Goal: Find specific page/section: Find specific page/section

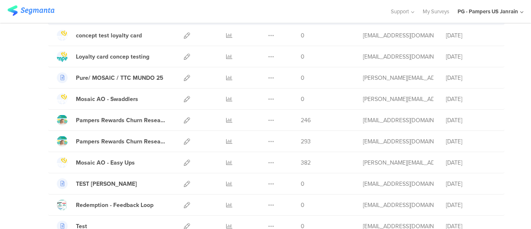
scroll to position [166, 0]
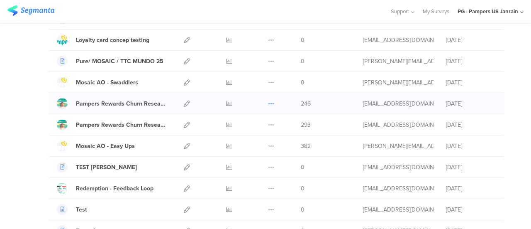
click at [268, 103] on icon at bounding box center [271, 103] width 6 height 6
click at [130, 103] on div "Pampers Rewards Churn Research Survey for Group 2 July 2025" at bounding box center [121, 103] width 90 height 9
